Goal: Task Accomplishment & Management: Manage account settings

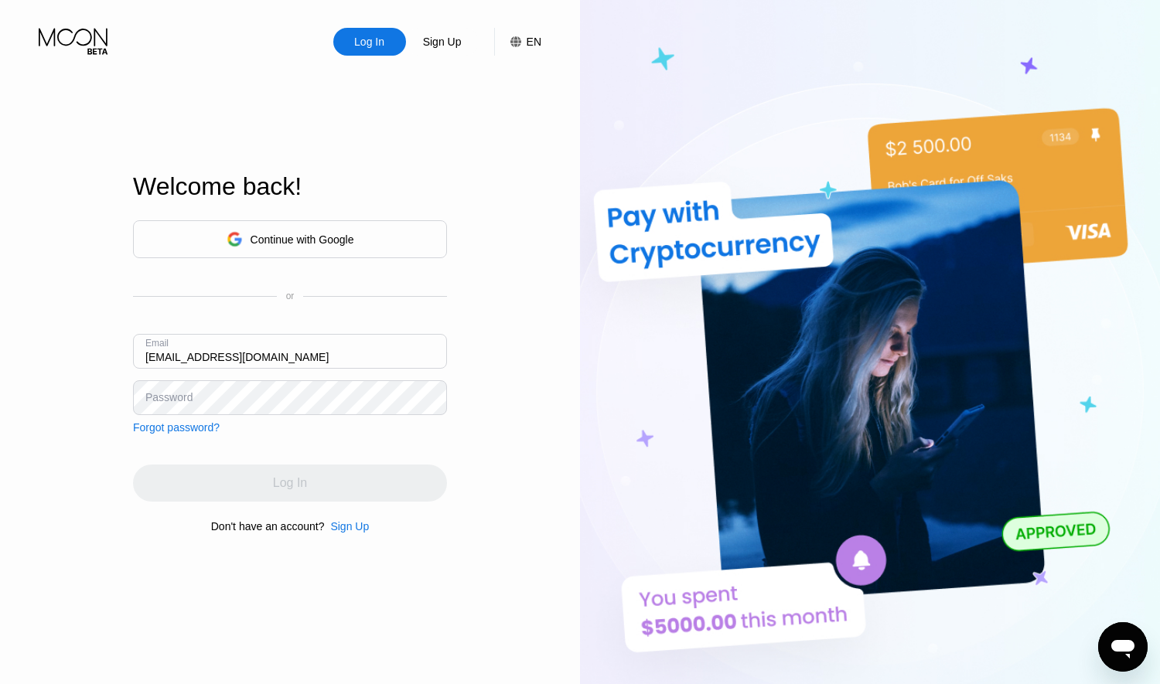
type input "[EMAIL_ADDRESS][DOMAIN_NAME]"
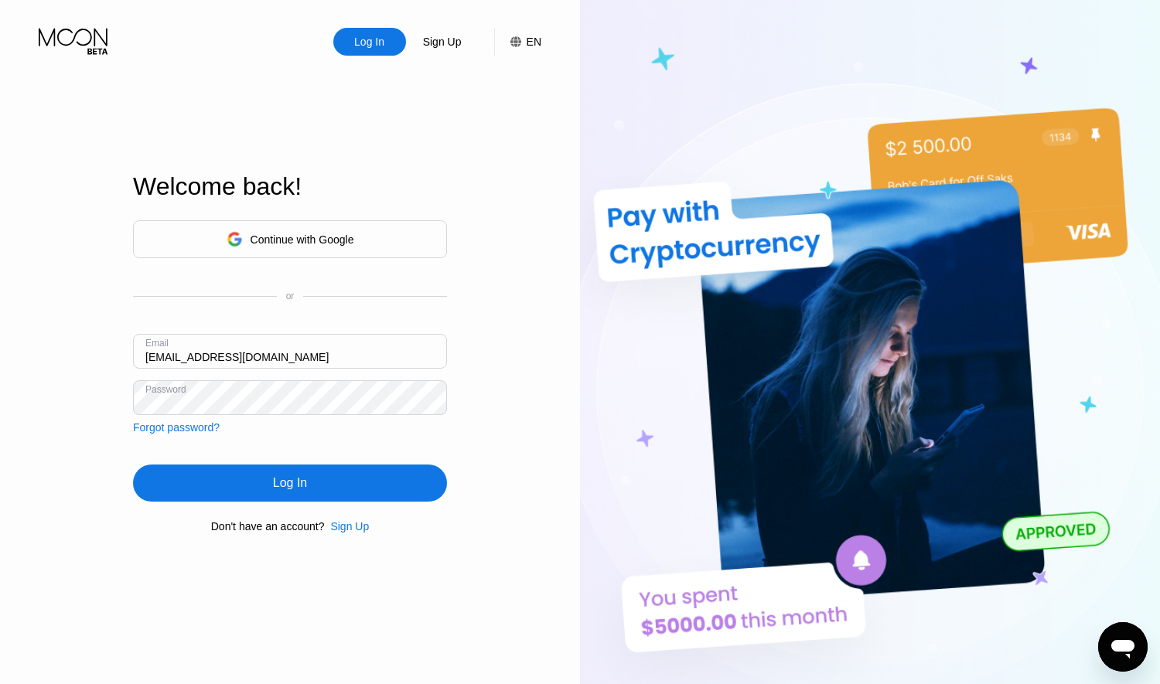
click at [346, 478] on div "Log In" at bounding box center [290, 483] width 314 height 37
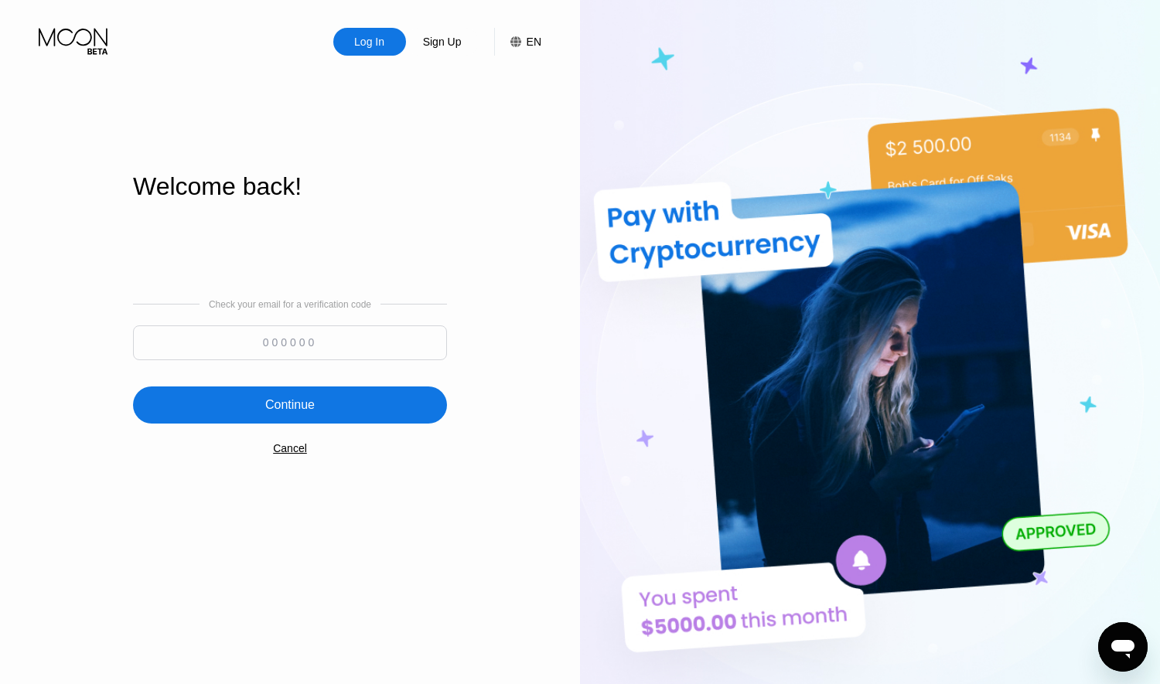
click at [251, 325] on div "Check your email for a verification code" at bounding box center [290, 333] width 314 height 69
click at [260, 331] on input at bounding box center [290, 342] width 314 height 35
paste input "377921"
type input "377921"
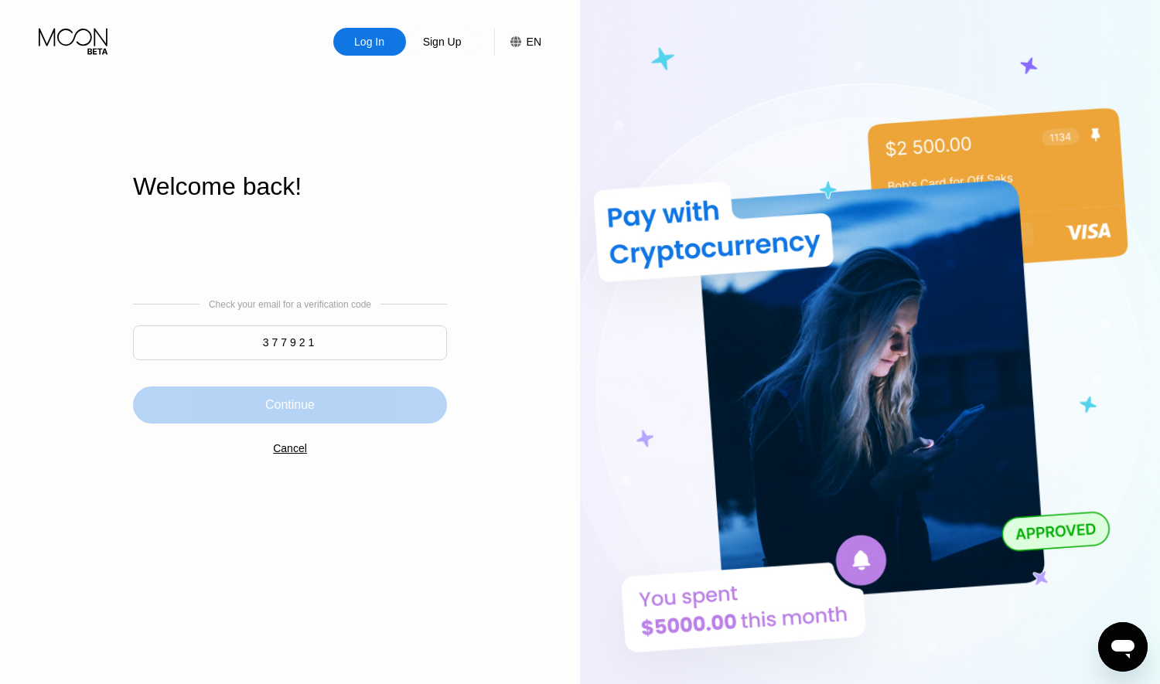
click at [302, 390] on div "Continue" at bounding box center [290, 405] width 314 height 37
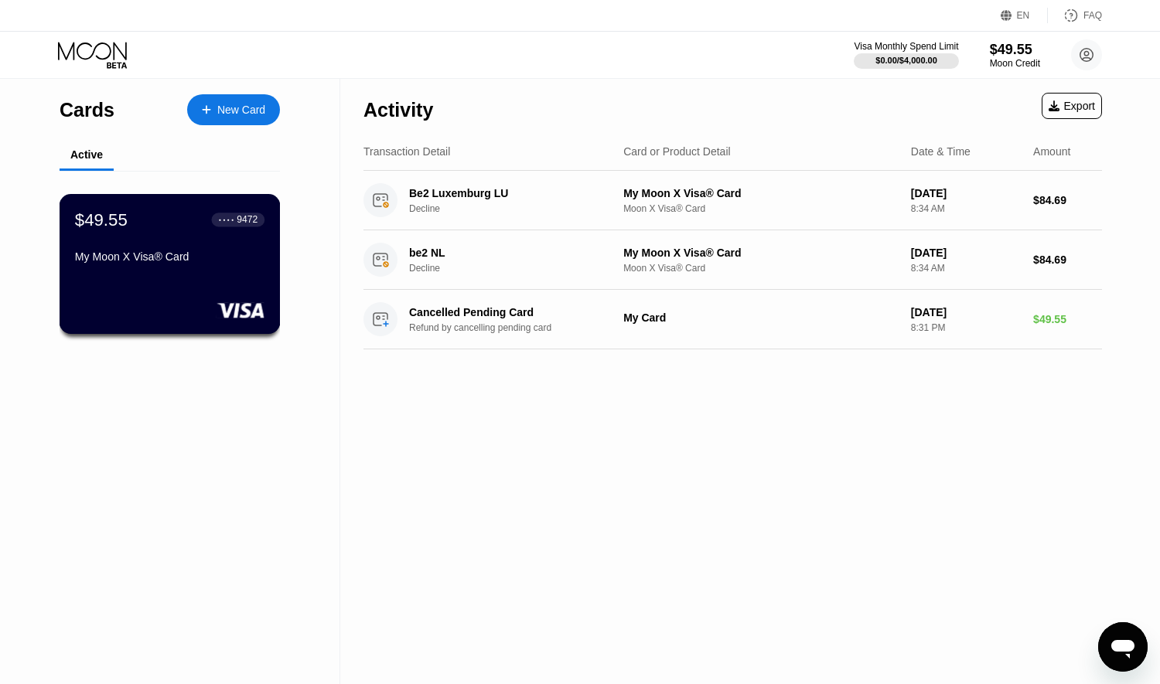
click at [135, 254] on div "$49.55 ● ● ● ● 9472 My Moon X Visa® Card" at bounding box center [169, 240] width 189 height 60
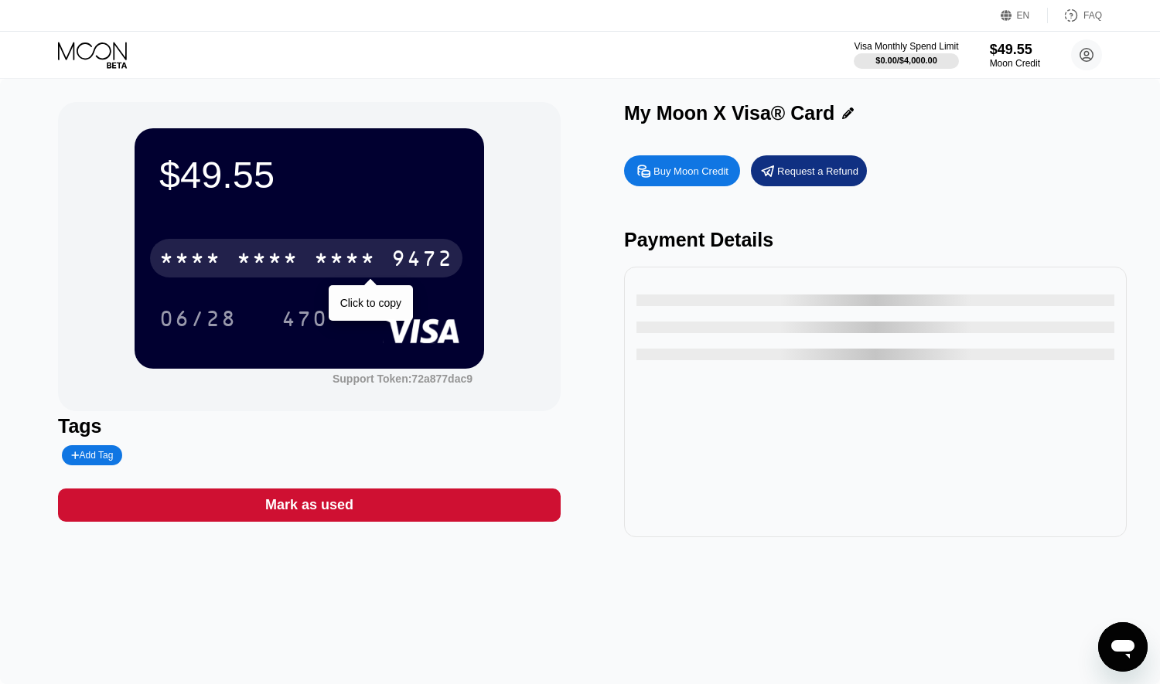
click at [345, 278] on div "* * * * * * * * * * * * 9472" at bounding box center [306, 258] width 312 height 39
